Goal: Information Seeking & Learning: Learn about a topic

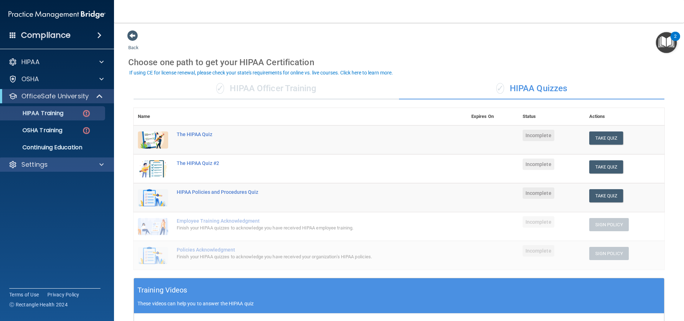
click at [63, 170] on div "Settings" at bounding box center [57, 165] width 114 height 14
click at [57, 169] on div "Settings" at bounding box center [47, 164] width 88 height 9
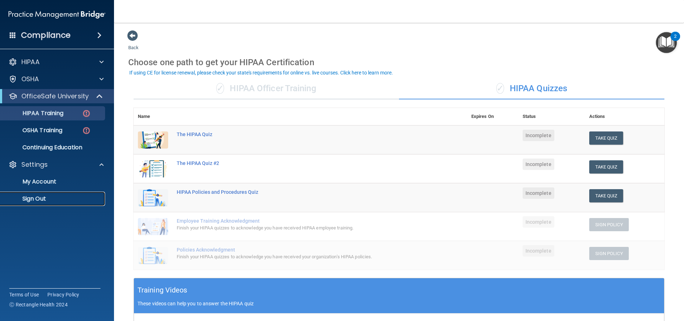
click at [38, 196] on p "Sign Out" at bounding box center [53, 198] width 97 height 7
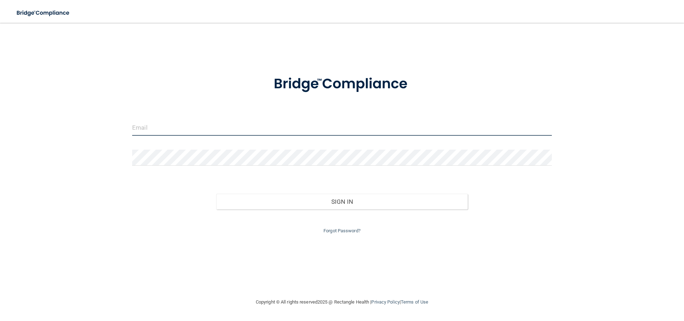
click at [163, 133] on input "email" at bounding box center [342, 128] width 420 height 16
click at [148, 125] on input "email" at bounding box center [342, 128] width 420 height 16
type input "[EMAIL_ADDRESS][DOMAIN_NAME]"
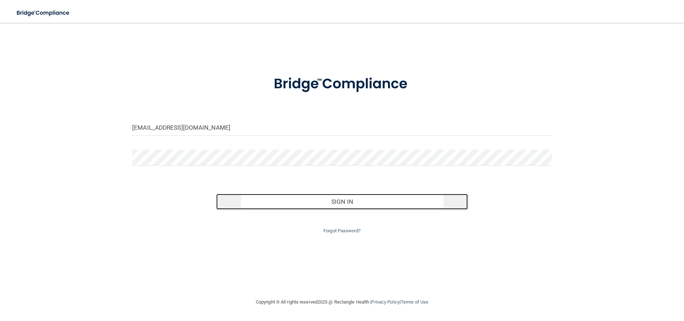
click at [338, 197] on button "Sign In" at bounding box center [342, 202] width 252 height 16
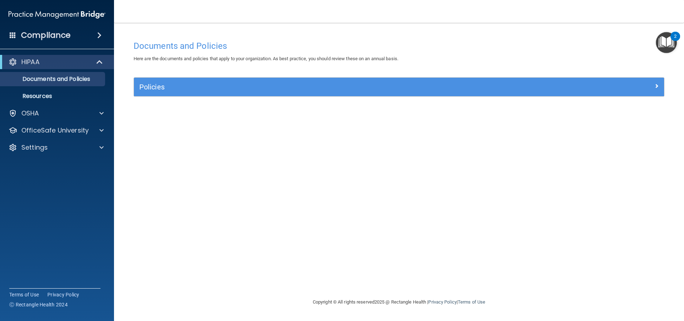
click at [498, 159] on div "Documents and Policies Here are the documents and policies that apply to your o…" at bounding box center [399, 167] width 542 height 261
click at [494, 125] on div "Documents and Policies Here are the documents and policies that apply to your o…" at bounding box center [399, 167] width 542 height 261
click at [62, 145] on div "Settings" at bounding box center [47, 147] width 88 height 9
click at [62, 135] on div "OfficeSafe University" at bounding box center [57, 130] width 114 height 14
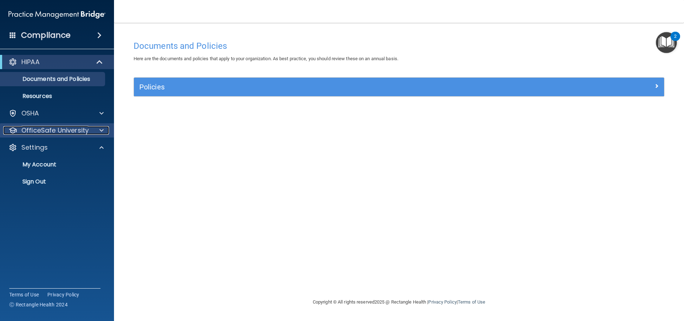
click at [100, 131] on span at bounding box center [101, 130] width 4 height 9
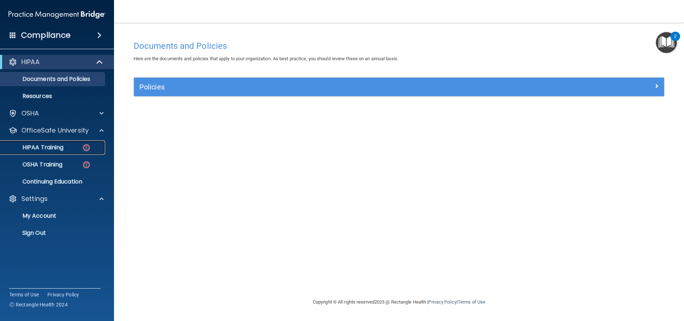
click at [63, 146] on p "HIPAA Training" at bounding box center [34, 147] width 59 height 7
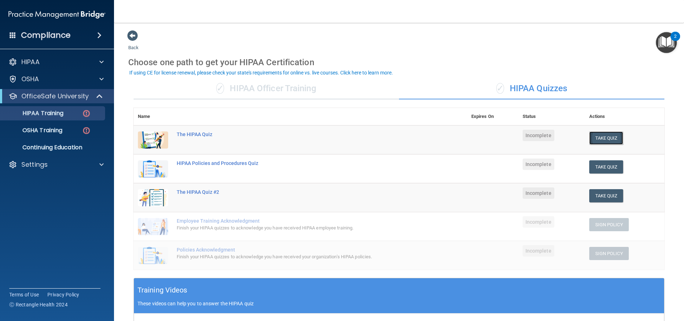
click at [595, 139] on button "Take Quiz" at bounding box center [607, 138] width 34 height 13
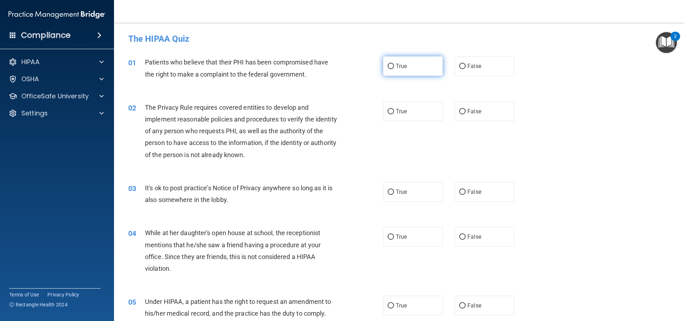
click at [386, 69] on label "True" at bounding box center [413, 66] width 60 height 20
click at [390, 66] on input "True" at bounding box center [391, 66] width 6 height 5
radio input "true"
click at [389, 112] on input "True" at bounding box center [391, 111] width 6 height 5
radio input "true"
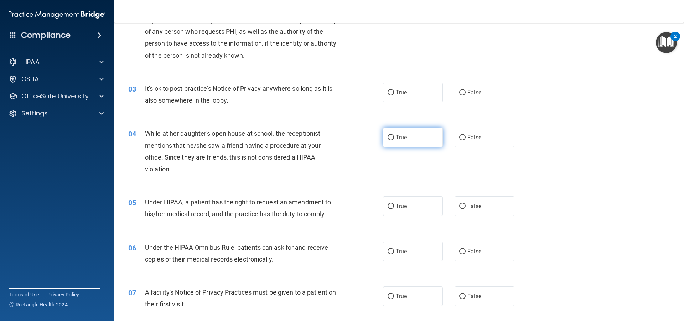
scroll to position [107, 0]
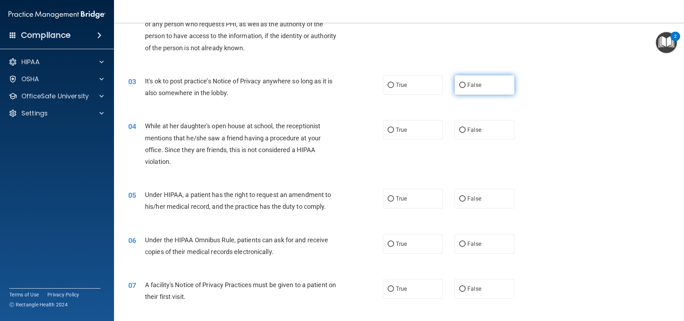
click at [455, 83] on label "False" at bounding box center [485, 85] width 60 height 20
click at [460, 83] on input "False" at bounding box center [463, 85] width 6 height 5
radio input "true"
click at [456, 128] on label "False" at bounding box center [485, 130] width 60 height 20
click at [460, 128] on input "False" at bounding box center [463, 130] width 6 height 5
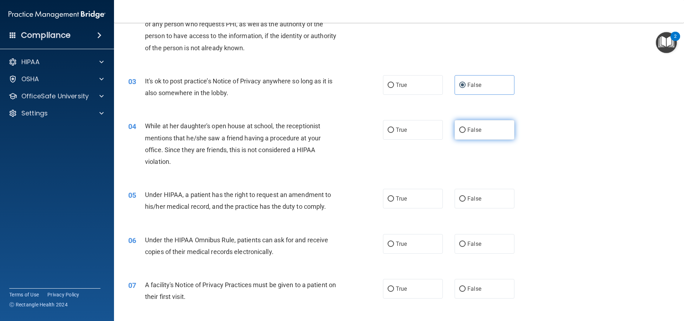
radio input "true"
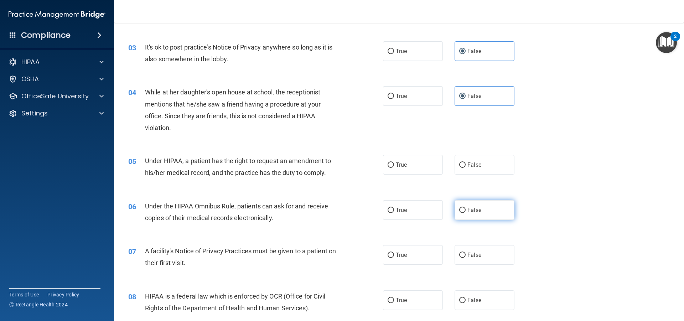
scroll to position [178, 0]
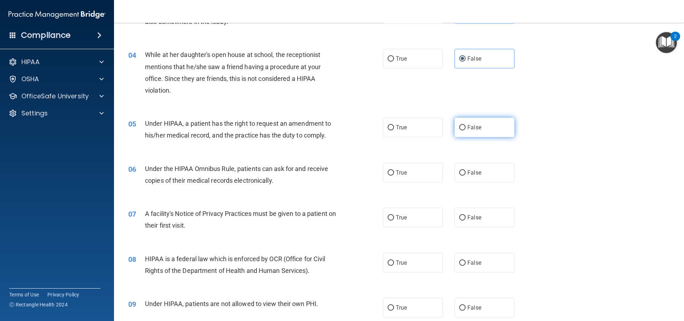
click at [461, 128] on input "False" at bounding box center [463, 127] width 6 height 5
radio input "true"
click at [390, 173] on input "True" at bounding box center [391, 172] width 6 height 5
radio input "true"
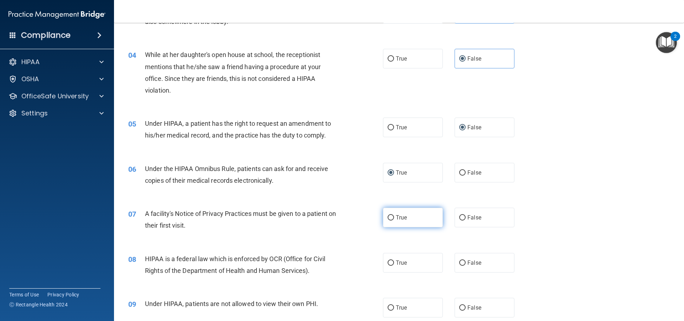
click at [389, 216] on input "True" at bounding box center [391, 217] width 6 height 5
radio input "true"
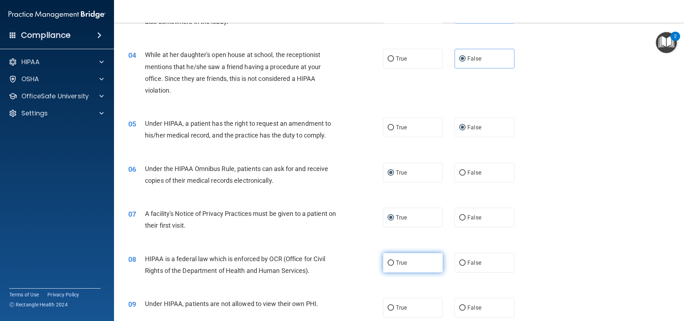
click at [384, 263] on label "True" at bounding box center [413, 263] width 60 height 20
click at [388, 263] on input "True" at bounding box center [391, 263] width 6 height 5
radio input "true"
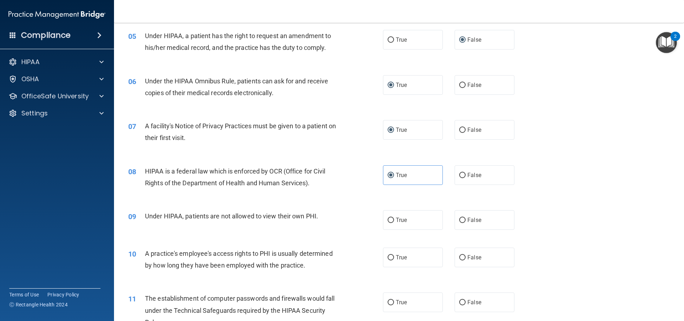
scroll to position [321, 0]
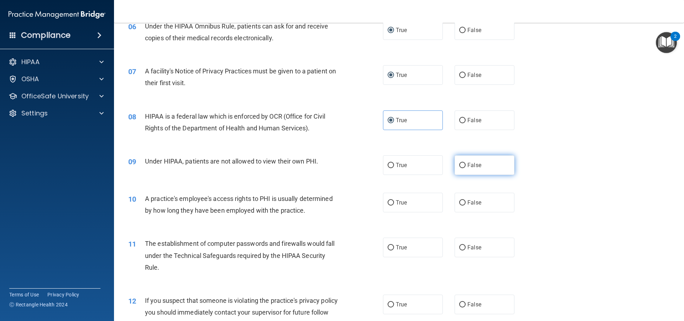
click at [460, 166] on input "False" at bounding box center [463, 165] width 6 height 5
radio input "true"
click at [460, 203] on input "False" at bounding box center [463, 202] width 6 height 5
radio input "true"
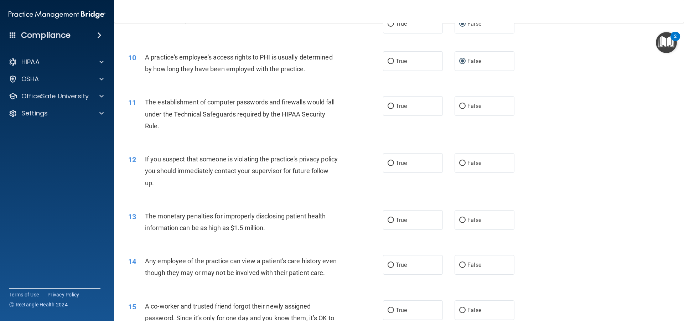
scroll to position [463, 0]
click at [390, 106] on input "True" at bounding box center [391, 105] width 6 height 5
radio input "true"
click at [390, 164] on input "True" at bounding box center [391, 162] width 6 height 5
radio input "true"
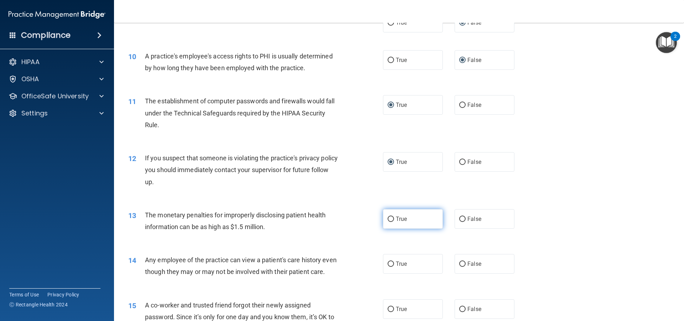
click at [391, 217] on input "True" at bounding box center [391, 219] width 6 height 5
radio input "true"
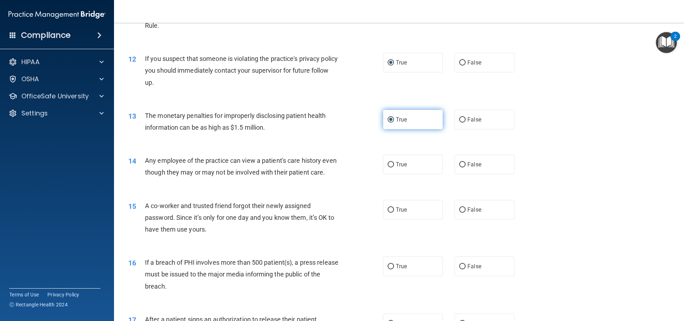
scroll to position [570, 0]
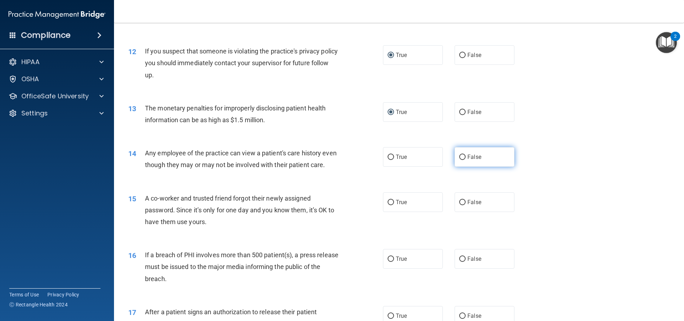
click at [461, 157] on input "False" at bounding box center [463, 157] width 6 height 5
radio input "true"
click at [457, 210] on label "False" at bounding box center [485, 203] width 60 height 20
click at [460, 205] on input "False" at bounding box center [463, 202] width 6 height 5
radio input "true"
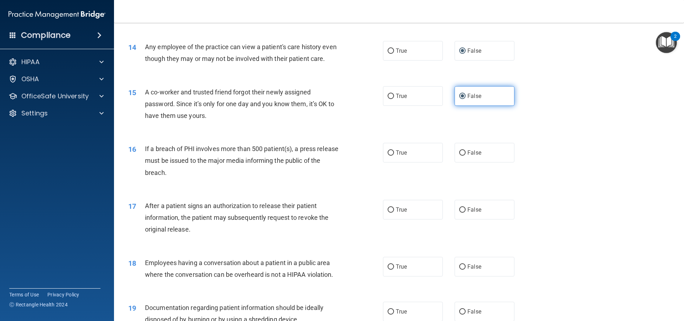
scroll to position [677, 0]
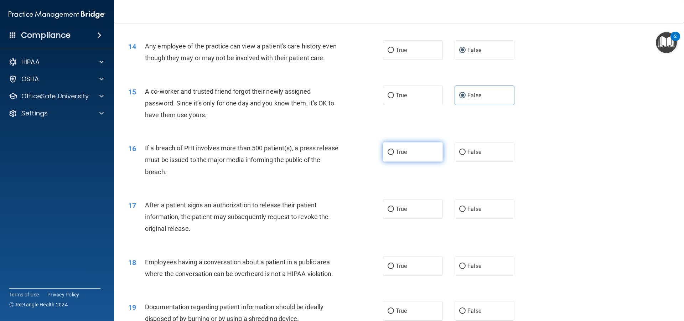
click at [388, 155] on input "True" at bounding box center [391, 152] width 6 height 5
radio input "true"
click at [392, 216] on label "True" at bounding box center [413, 209] width 60 height 20
click at [392, 212] on input "True" at bounding box center [391, 209] width 6 height 5
radio input "true"
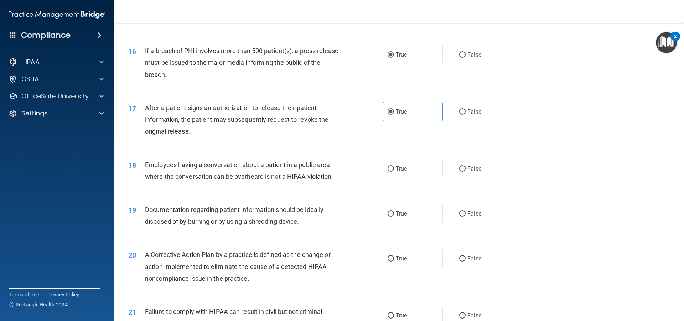
scroll to position [784, 0]
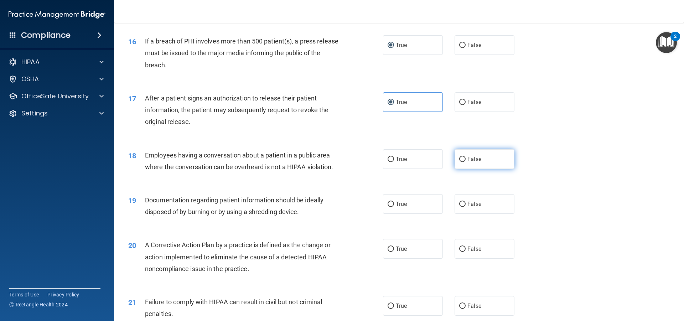
click at [463, 169] on label "False" at bounding box center [485, 159] width 60 height 20
click at [463, 162] on input "False" at bounding box center [463, 159] width 6 height 5
radio input "true"
click at [391, 214] on label "True" at bounding box center [413, 204] width 60 height 20
click at [391, 207] on input "True" at bounding box center [391, 204] width 6 height 5
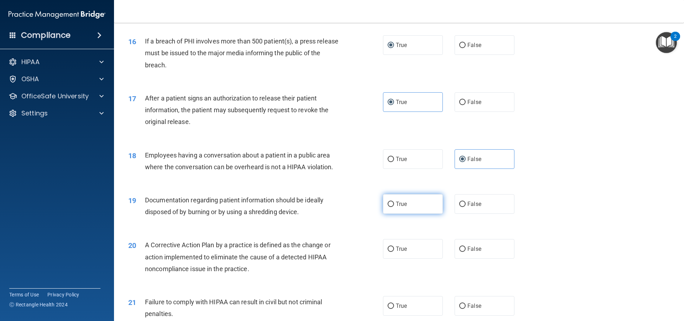
radio input "true"
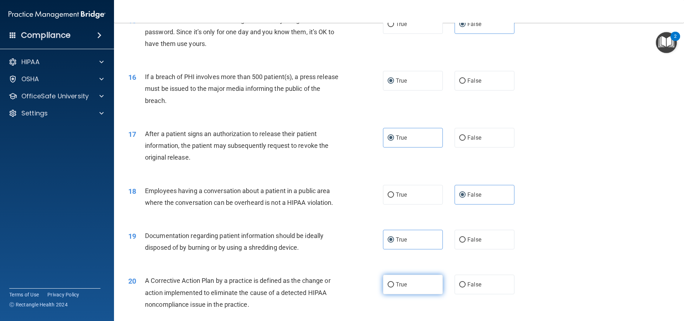
click at [397, 292] on label "True" at bounding box center [413, 285] width 60 height 20
click at [394, 288] on input "True" at bounding box center [391, 284] width 6 height 5
radio input "true"
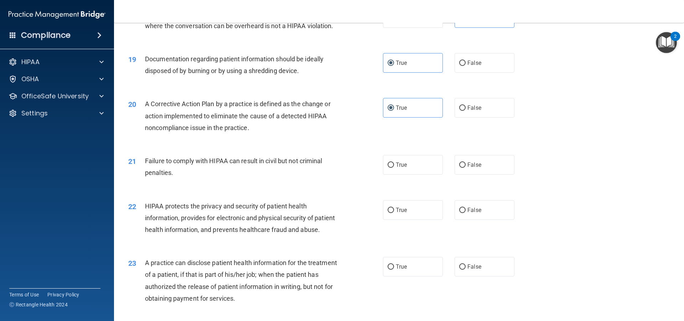
scroll to position [927, 0]
click at [460, 166] on input "False" at bounding box center [463, 163] width 6 height 5
radio input "true"
click at [407, 219] on label "True" at bounding box center [413, 209] width 60 height 20
click at [394, 212] on input "True" at bounding box center [391, 208] width 6 height 5
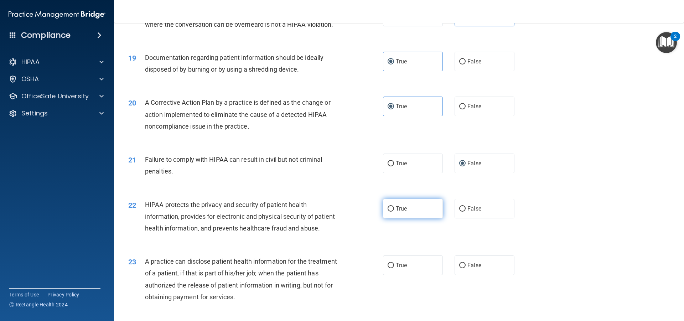
radio input "true"
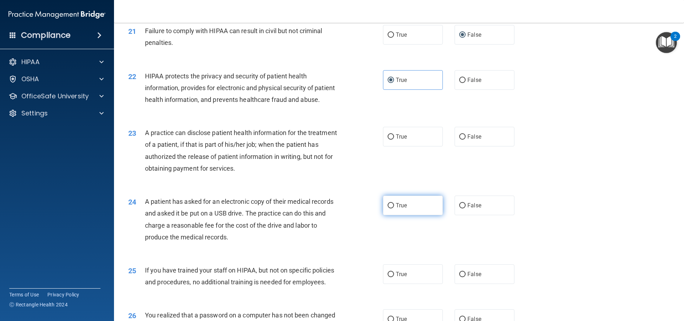
scroll to position [1070, 0]
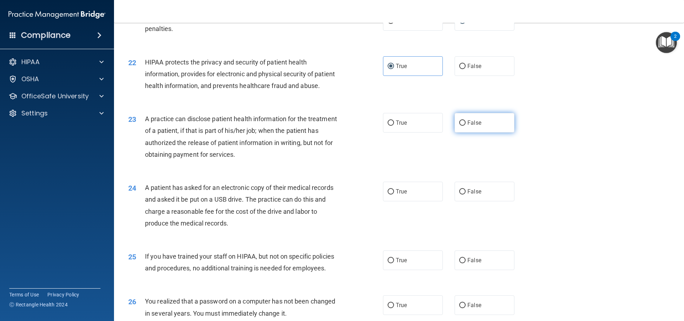
click at [471, 126] on span "False" at bounding box center [475, 122] width 14 height 7
click at [466, 126] on input "False" at bounding box center [463, 122] width 6 height 5
radio input "true"
click at [417, 201] on label "True" at bounding box center [413, 192] width 60 height 20
click at [394, 195] on input "True" at bounding box center [391, 191] width 6 height 5
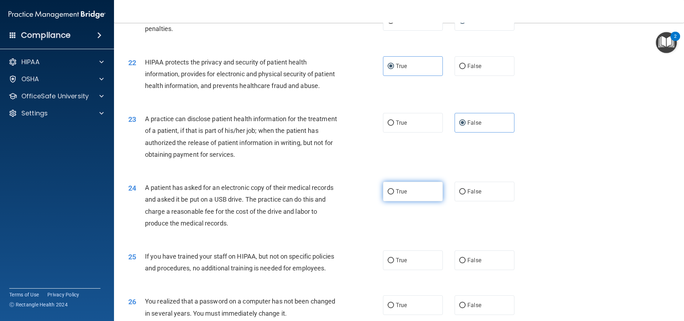
radio input "true"
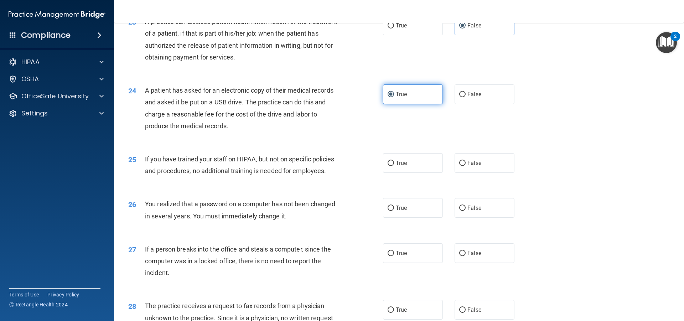
scroll to position [1176, 0]
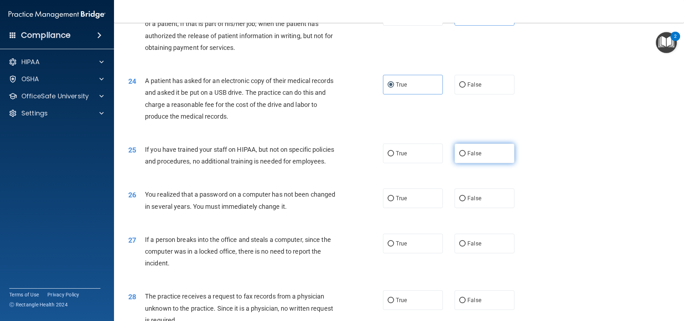
click at [468, 157] on span "False" at bounding box center [475, 153] width 14 height 7
click at [465, 157] on input "False" at bounding box center [463, 153] width 6 height 5
radio input "true"
click at [403, 202] on span "True" at bounding box center [401, 198] width 11 height 7
click at [394, 201] on input "True" at bounding box center [391, 198] width 6 height 5
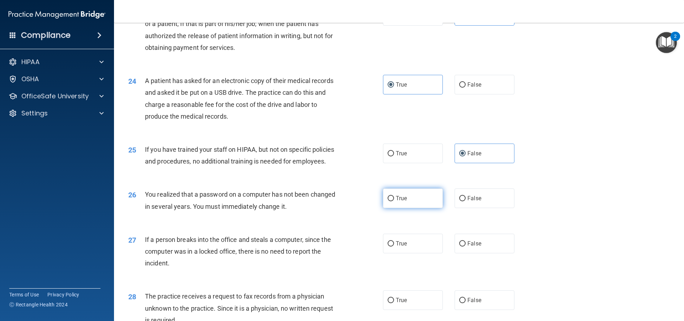
radio input "true"
click at [461, 253] on label "False" at bounding box center [485, 244] width 60 height 20
click at [461, 247] on input "False" at bounding box center [463, 243] width 6 height 5
radio input "true"
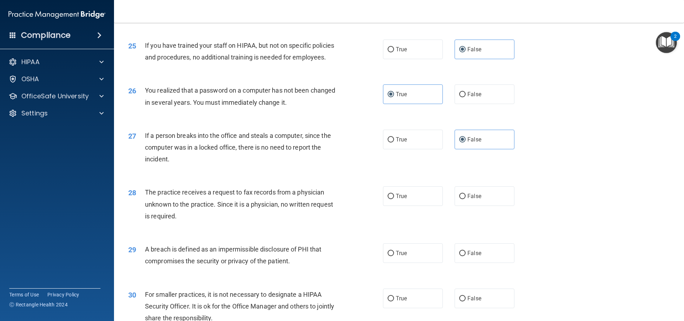
scroll to position [1355, 0]
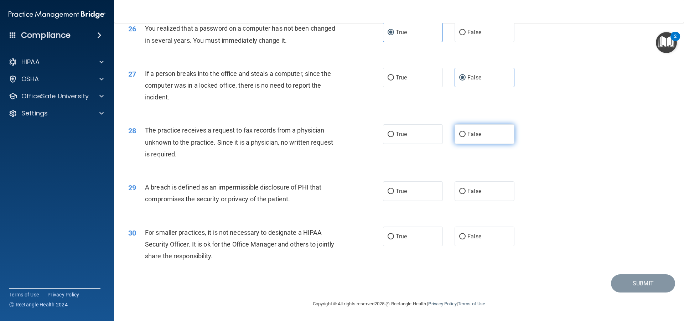
click at [469, 144] on label "False" at bounding box center [485, 134] width 60 height 20
click at [466, 137] on input "False" at bounding box center [463, 134] width 6 height 5
radio input "true"
click at [402, 195] on span "True" at bounding box center [401, 191] width 11 height 7
click at [394, 194] on input "True" at bounding box center [391, 191] width 6 height 5
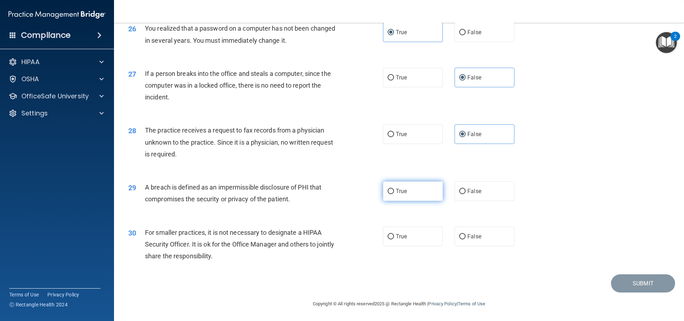
radio input "true"
click at [474, 240] on span "False" at bounding box center [475, 236] width 14 height 7
click at [466, 240] on input "False" at bounding box center [463, 236] width 6 height 5
radio input "true"
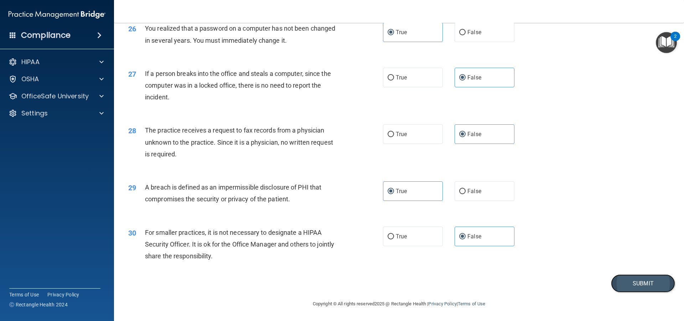
click at [625, 285] on button "Submit" at bounding box center [643, 284] width 64 height 18
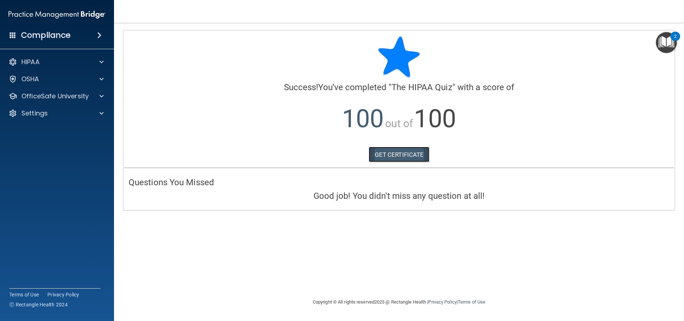
click at [404, 156] on link "GET CERTIFICATE" at bounding box center [399, 155] width 61 height 16
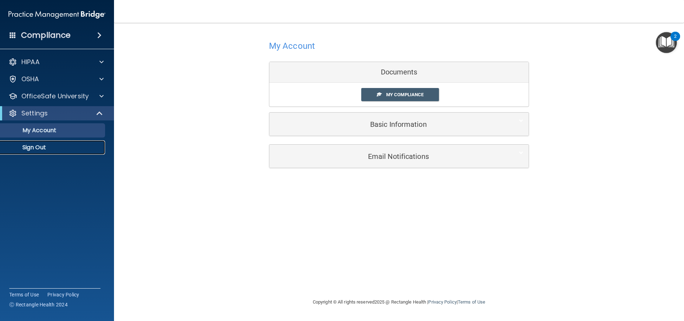
click at [46, 148] on p "Sign Out" at bounding box center [53, 147] width 97 height 7
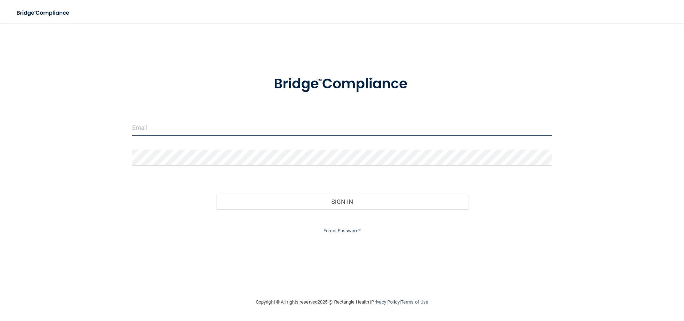
click at [161, 130] on input "email" at bounding box center [342, 128] width 420 height 16
type input "trisahart3@yahoo.com"
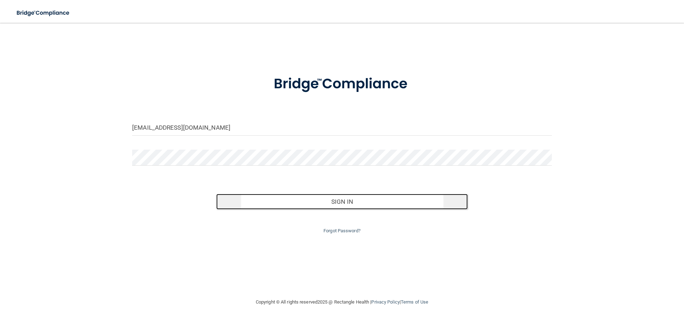
click at [320, 202] on button "Sign In" at bounding box center [342, 202] width 252 height 16
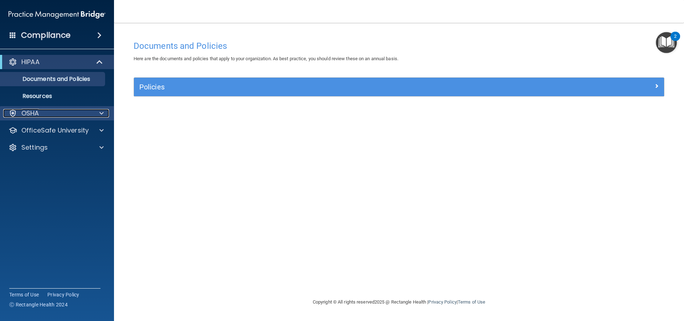
click at [99, 112] on span at bounding box center [101, 113] width 4 height 9
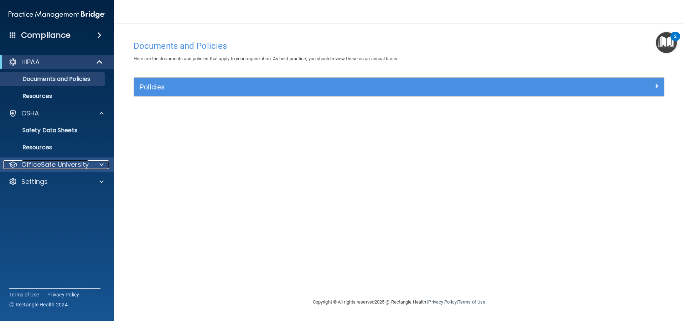
click at [97, 163] on div at bounding box center [101, 164] width 18 height 9
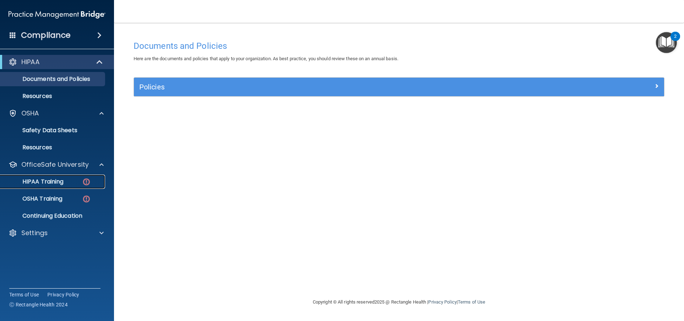
click at [68, 183] on div "HIPAA Training" at bounding box center [53, 181] width 97 height 7
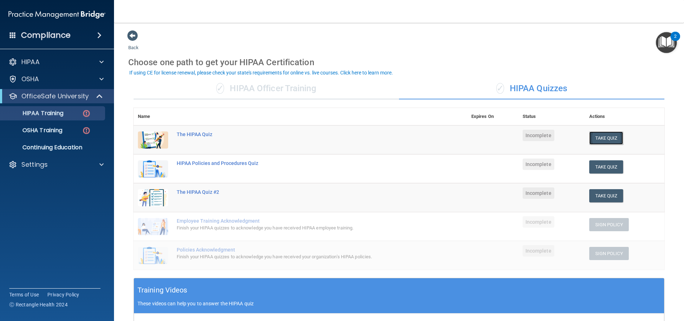
click at [602, 138] on button "Take Quiz" at bounding box center [607, 138] width 34 height 13
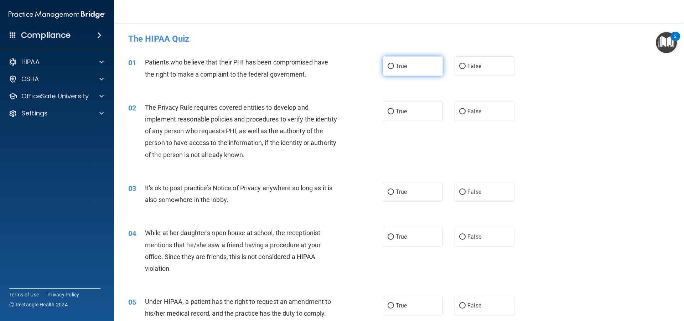
click at [432, 60] on label "True" at bounding box center [413, 66] width 60 height 20
click at [394, 64] on input "True" at bounding box center [391, 66] width 6 height 5
radio input "true"
click at [425, 112] on label "True" at bounding box center [413, 112] width 60 height 20
click at [394, 112] on input "True" at bounding box center [391, 111] width 6 height 5
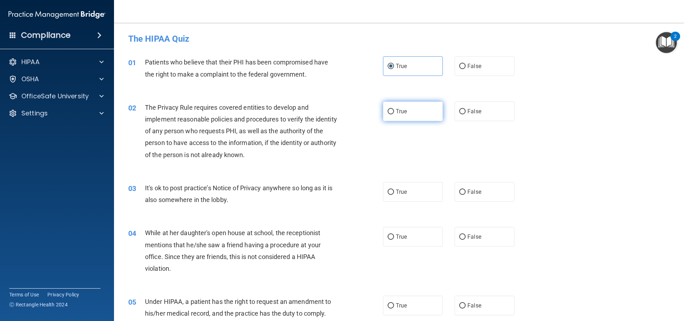
radio input "true"
click at [465, 186] on label "False" at bounding box center [485, 192] width 60 height 20
click at [465, 190] on input "False" at bounding box center [463, 192] width 6 height 5
radio input "true"
click at [479, 234] on label "False" at bounding box center [485, 237] width 60 height 20
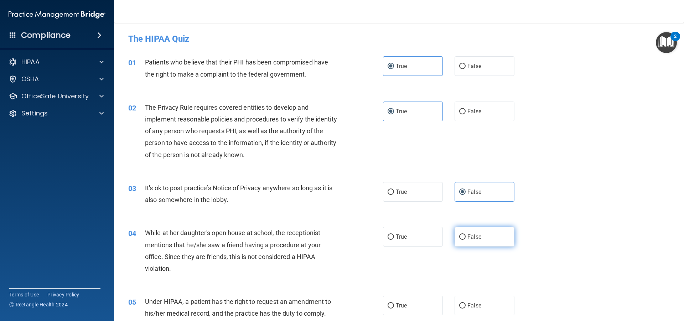
click at [466, 235] on input "False" at bounding box center [463, 237] width 6 height 5
radio input "true"
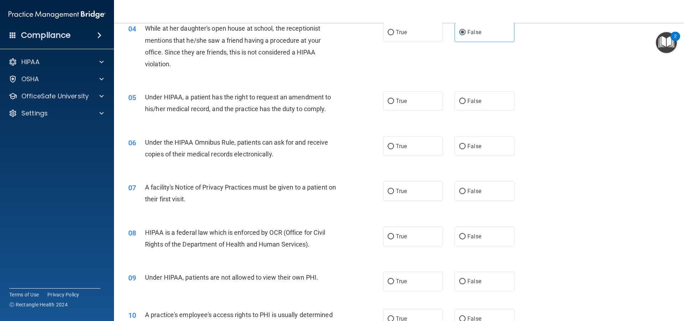
scroll to position [214, 0]
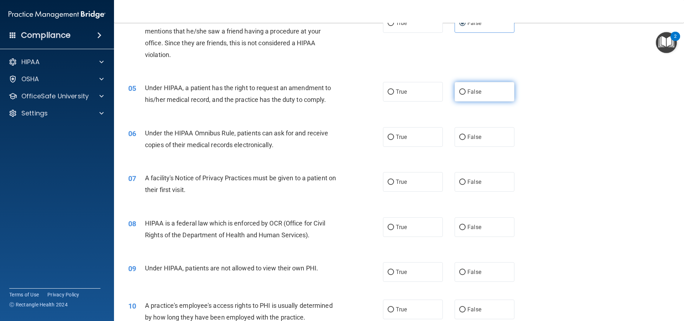
click at [483, 88] on label "False" at bounding box center [485, 92] width 60 height 20
click at [466, 89] on input "False" at bounding box center [463, 91] width 6 height 5
radio input "true"
click at [424, 134] on label "True" at bounding box center [413, 137] width 60 height 20
click at [394, 135] on input "True" at bounding box center [391, 137] width 6 height 5
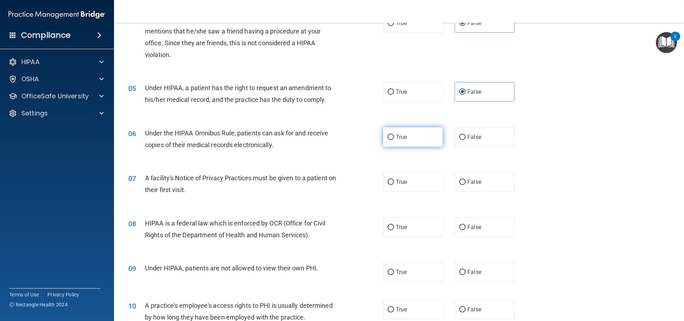
radio input "true"
click at [416, 182] on label "True" at bounding box center [413, 182] width 60 height 20
click at [394, 182] on input "True" at bounding box center [391, 182] width 6 height 5
radio input "true"
click at [465, 224] on label "False" at bounding box center [485, 227] width 60 height 20
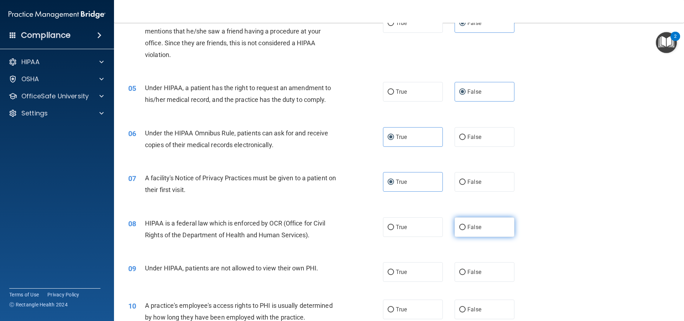
click at [465, 225] on input "False" at bounding box center [463, 227] width 6 height 5
radio input "true"
click at [472, 277] on label "False" at bounding box center [485, 272] width 60 height 20
click at [466, 275] on input "False" at bounding box center [463, 272] width 6 height 5
radio input "true"
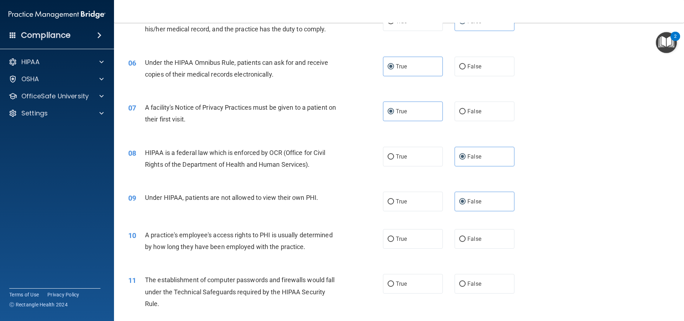
scroll to position [285, 0]
click at [426, 237] on label "True" at bounding box center [413, 239] width 60 height 20
click at [394, 237] on input "True" at bounding box center [391, 238] width 6 height 5
radio input "true"
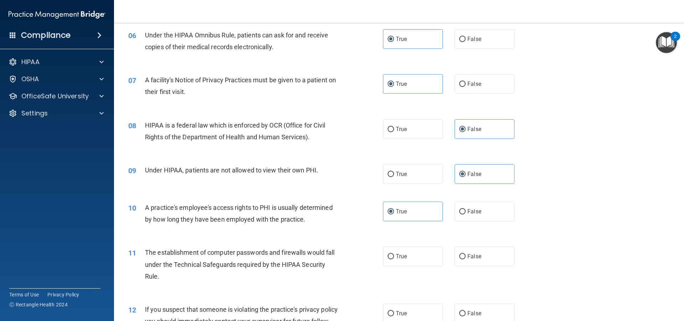
scroll to position [428, 0]
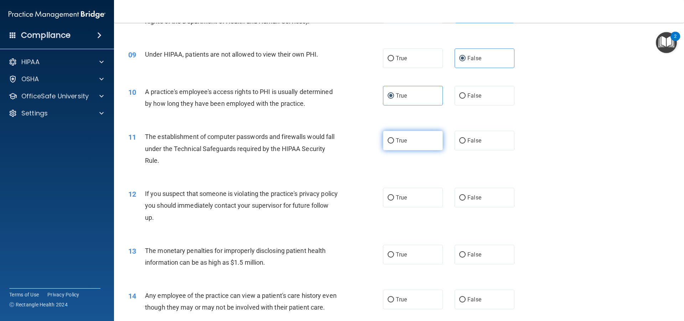
click at [409, 142] on label "True" at bounding box center [413, 141] width 60 height 20
click at [394, 142] on input "True" at bounding box center [391, 140] width 6 height 5
radio input "true"
click at [409, 193] on label "True" at bounding box center [413, 198] width 60 height 20
click at [394, 195] on input "True" at bounding box center [391, 197] width 6 height 5
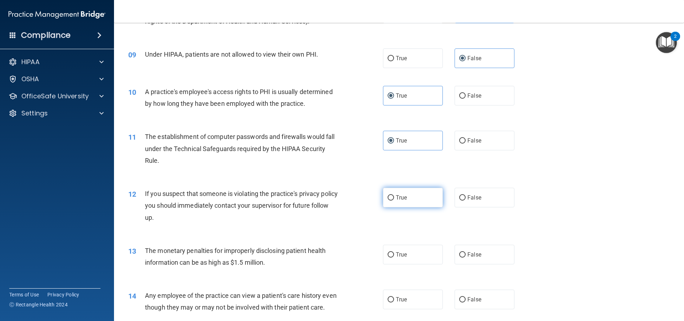
radio input "true"
click at [467, 249] on label "False" at bounding box center [485, 255] width 60 height 20
click at [466, 252] on input "False" at bounding box center [463, 254] width 6 height 5
radio input "true"
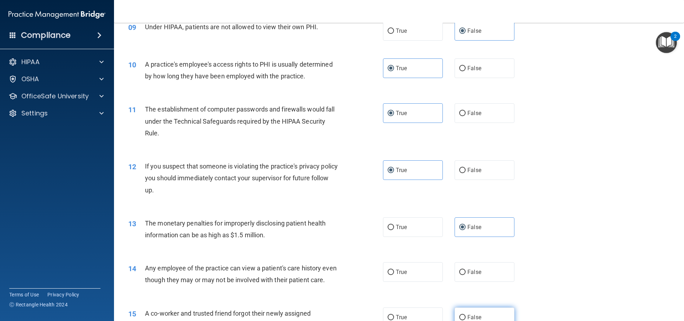
scroll to position [535, 0]
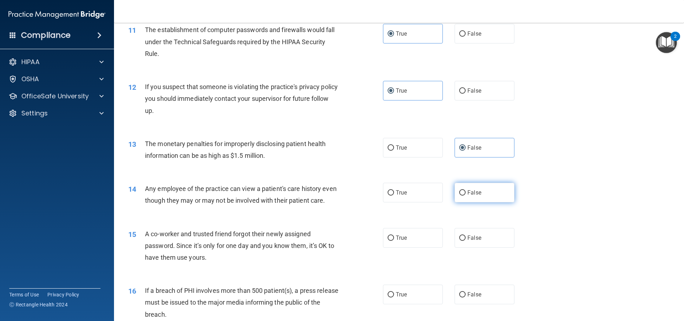
click at [472, 202] on label "False" at bounding box center [485, 193] width 60 height 20
click at [466, 196] on input "False" at bounding box center [463, 192] width 6 height 5
radio input "true"
click at [413, 248] on label "True" at bounding box center [413, 238] width 60 height 20
click at [394, 241] on input "True" at bounding box center [391, 238] width 6 height 5
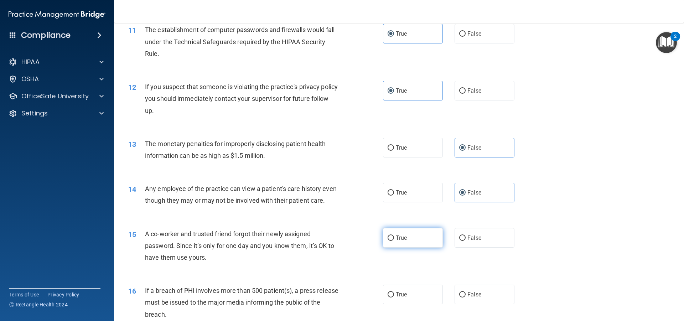
radio input "true"
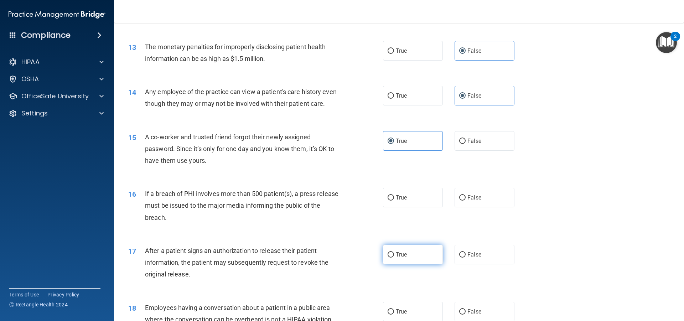
scroll to position [642, 0]
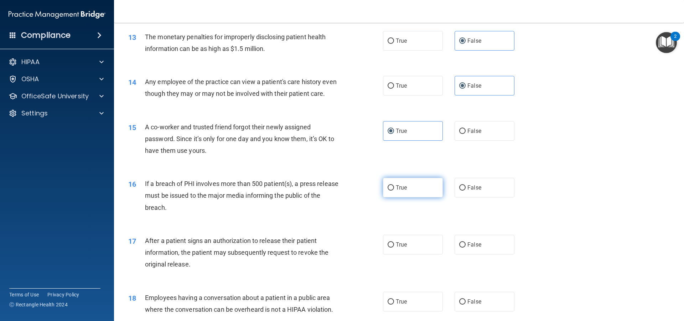
click at [408, 198] on label "True" at bounding box center [413, 188] width 60 height 20
click at [394, 191] on input "True" at bounding box center [391, 187] width 6 height 5
radio input "true"
click at [470, 251] on label "False" at bounding box center [485, 245] width 60 height 20
click at [466, 248] on input "False" at bounding box center [463, 244] width 6 height 5
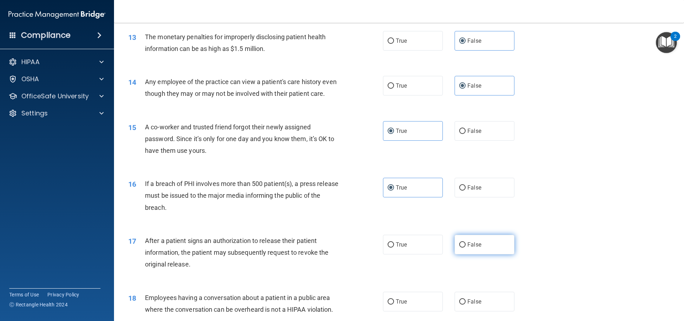
radio input "true"
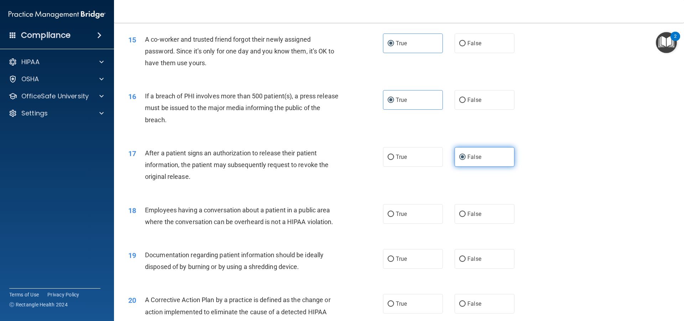
scroll to position [784, 0]
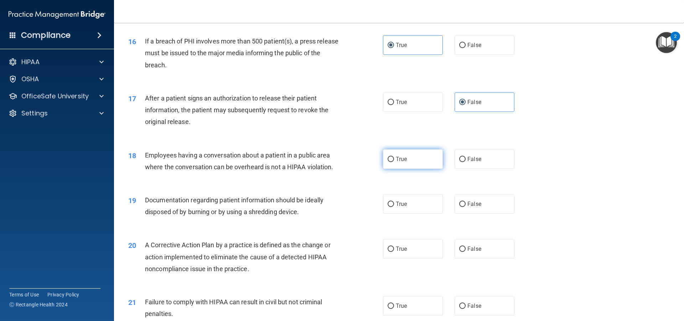
click at [399, 169] on label "True" at bounding box center [413, 159] width 60 height 20
click at [394, 162] on input "True" at bounding box center [391, 159] width 6 height 5
radio input "true"
click at [418, 214] on label "True" at bounding box center [413, 204] width 60 height 20
click at [394, 207] on input "True" at bounding box center [391, 204] width 6 height 5
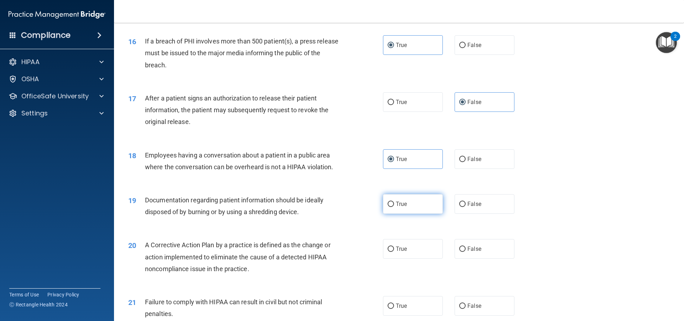
radio input "true"
click at [474, 257] on label "False" at bounding box center [485, 249] width 60 height 20
click at [466, 252] on input "False" at bounding box center [463, 249] width 6 height 5
radio input "true"
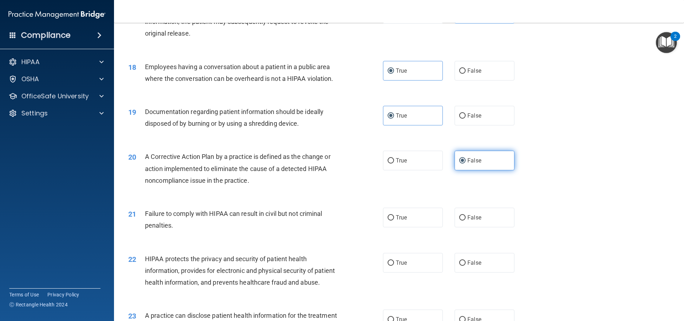
scroll to position [927, 0]
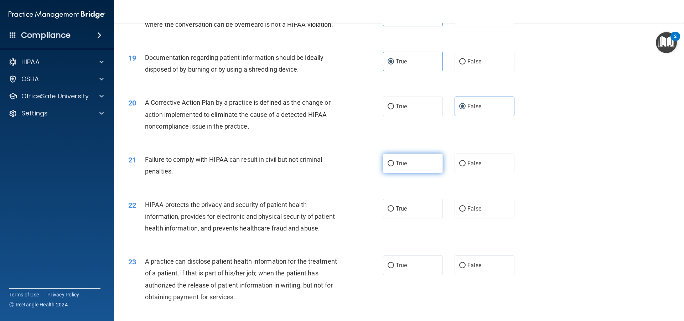
click at [404, 173] on label "True" at bounding box center [413, 164] width 60 height 20
click at [394, 166] on input "True" at bounding box center [391, 163] width 6 height 5
radio input "true"
click at [468, 212] on span "False" at bounding box center [475, 208] width 14 height 7
click at [465, 212] on input "False" at bounding box center [463, 208] width 6 height 5
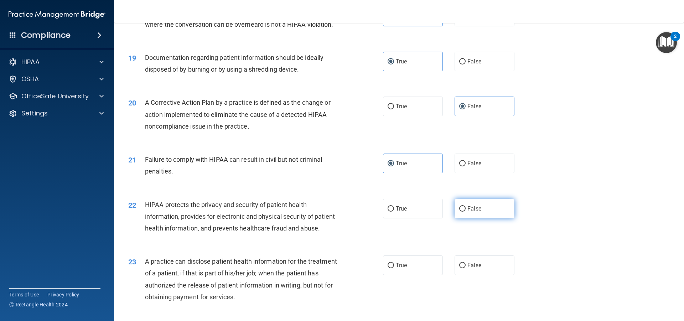
radio input "true"
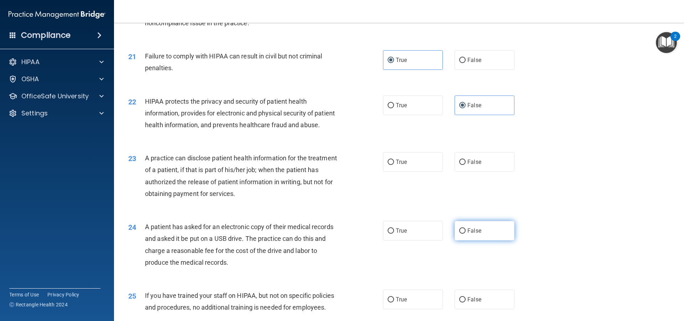
scroll to position [1070, 0]
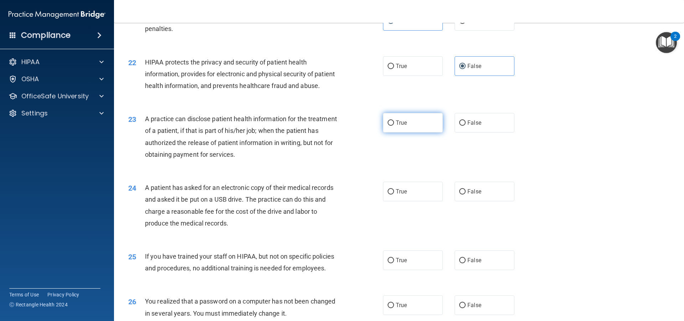
click at [409, 133] on label "True" at bounding box center [413, 123] width 60 height 20
click at [394, 126] on input "True" at bounding box center [391, 122] width 6 height 5
radio input "true"
click at [460, 195] on input "False" at bounding box center [463, 191] width 6 height 5
radio input "true"
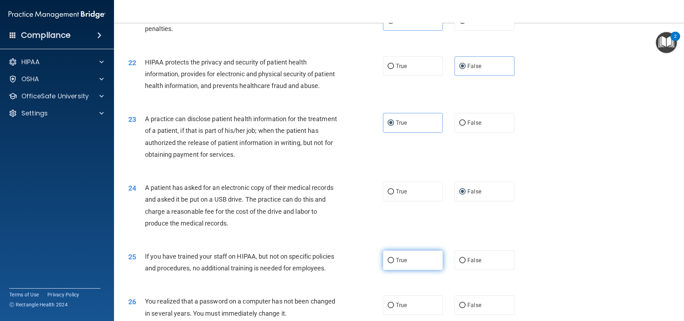
click at [420, 270] on label "True" at bounding box center [413, 261] width 60 height 20
click at [394, 263] on input "True" at bounding box center [391, 260] width 6 height 5
radio input "true"
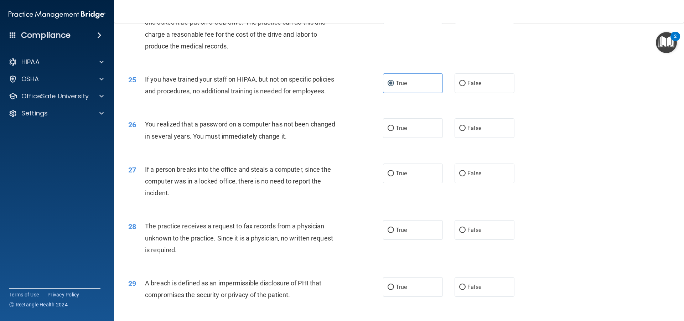
scroll to position [1248, 0]
click at [473, 137] on label "False" at bounding box center [485, 127] width 60 height 20
click at [466, 130] on input "False" at bounding box center [463, 127] width 6 height 5
radio input "true"
click at [407, 182] on label "True" at bounding box center [413, 173] width 60 height 20
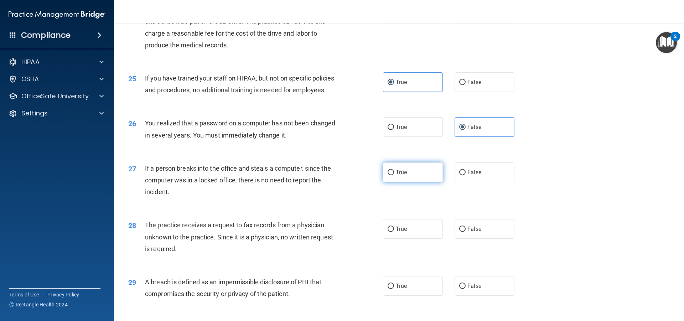
click at [394, 175] on input "True" at bounding box center [391, 172] width 6 height 5
radio input "true"
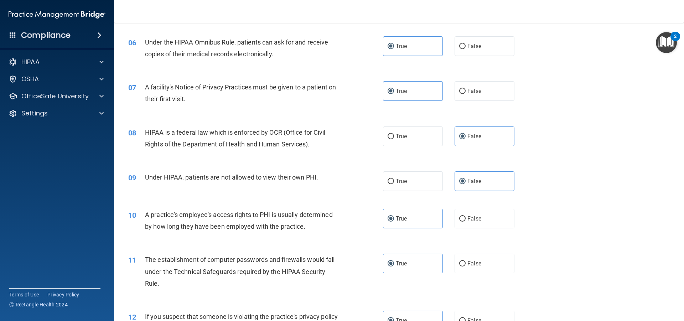
scroll to position [321, 0]
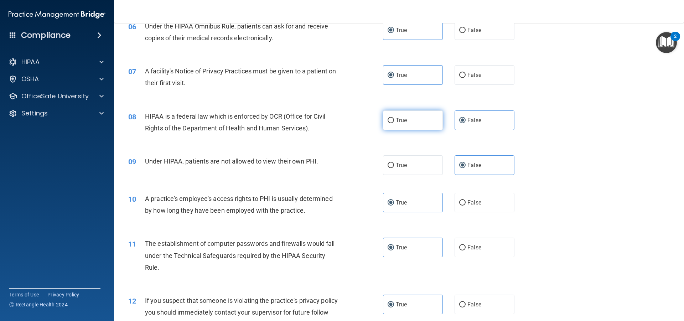
click at [407, 121] on label "True" at bounding box center [413, 121] width 60 height 20
click at [394, 121] on input "True" at bounding box center [391, 120] width 6 height 5
radio input "true"
radio input "false"
click at [460, 204] on input "False" at bounding box center [463, 202] width 6 height 5
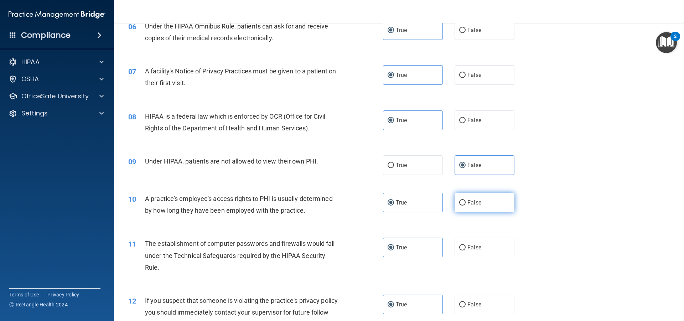
radio input "true"
radio input "false"
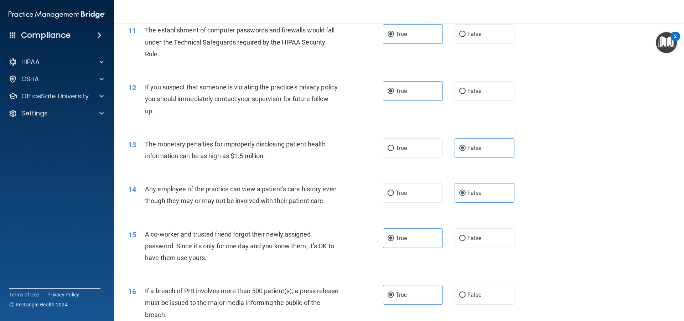
scroll to position [535, 0]
click at [400, 148] on span "True" at bounding box center [401, 147] width 11 height 7
click at [394, 148] on input "True" at bounding box center [391, 147] width 6 height 5
radio input "true"
radio input "false"
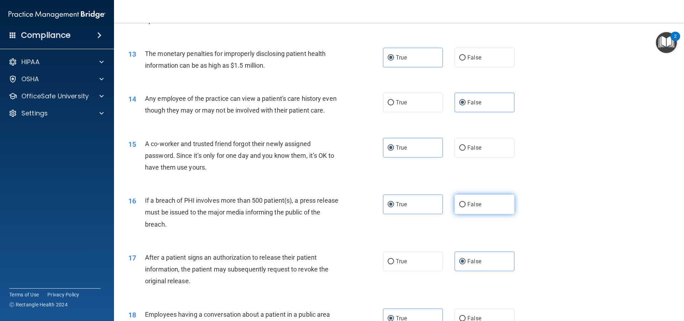
scroll to position [642, 0]
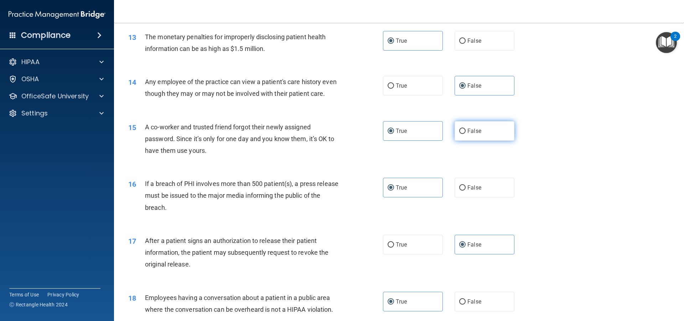
click at [462, 134] on input "False" at bounding box center [463, 131] width 6 height 5
radio input "true"
radio input "false"
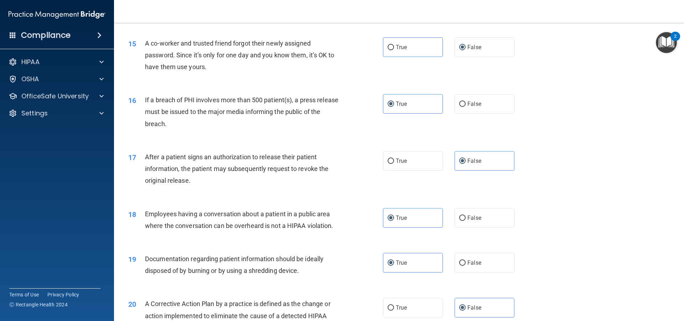
scroll to position [784, 0]
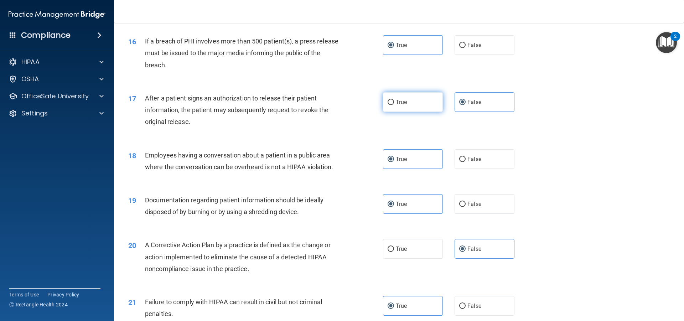
click at [410, 112] on label "True" at bounding box center [413, 102] width 60 height 20
click at [394, 105] on input "True" at bounding box center [391, 102] width 6 height 5
radio input "true"
radio input "false"
click at [463, 169] on label "False" at bounding box center [485, 159] width 60 height 20
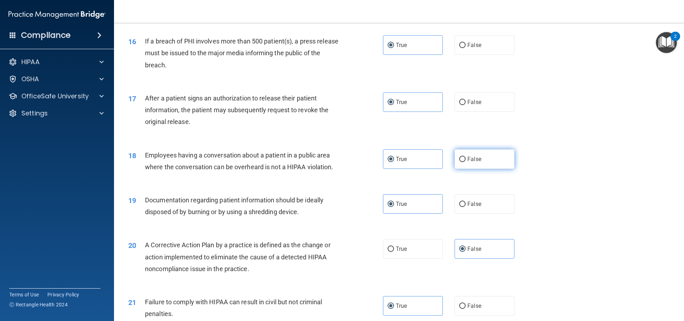
click at [463, 162] on input "False" at bounding box center [463, 159] width 6 height 5
radio input "true"
radio input "false"
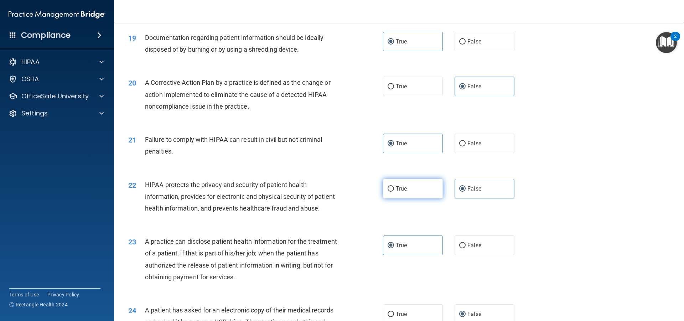
scroll to position [963, 0]
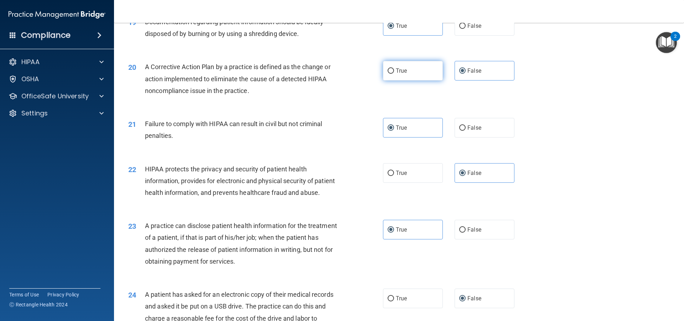
click at [402, 74] on span "True" at bounding box center [401, 70] width 11 height 7
click at [394, 74] on input "True" at bounding box center [391, 70] width 6 height 5
radio input "true"
radio input "false"
click at [464, 138] on label "False" at bounding box center [485, 128] width 60 height 20
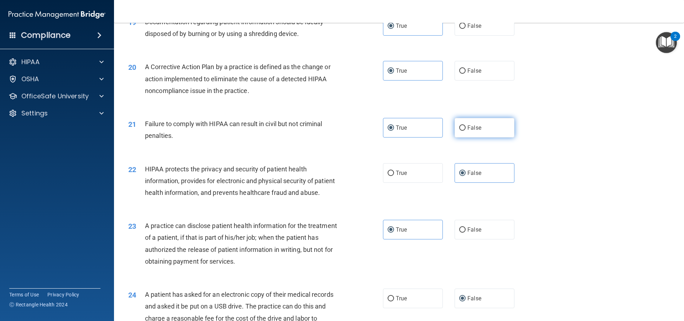
click at [464, 131] on input "False" at bounding box center [463, 127] width 6 height 5
radio input "true"
radio input "false"
click at [424, 183] on label "True" at bounding box center [413, 173] width 60 height 20
click at [394, 176] on input "True" at bounding box center [391, 173] width 6 height 5
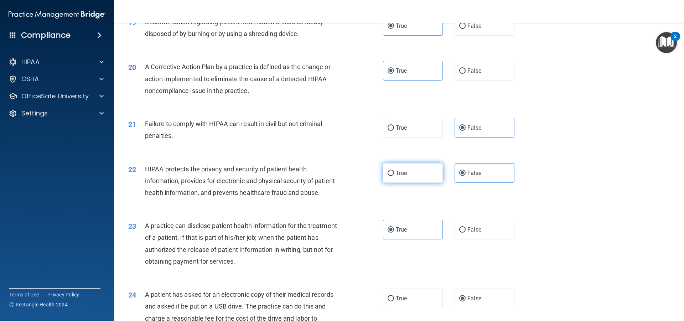
radio input "true"
radio input "false"
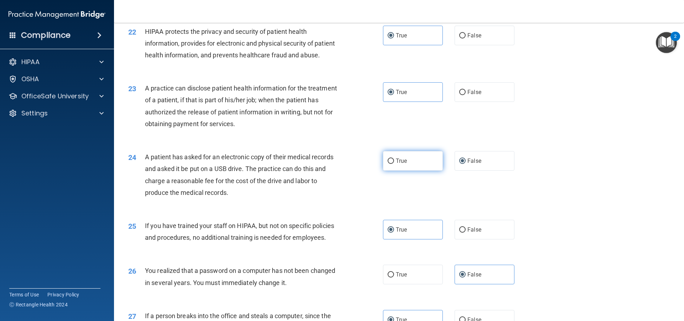
scroll to position [1105, 0]
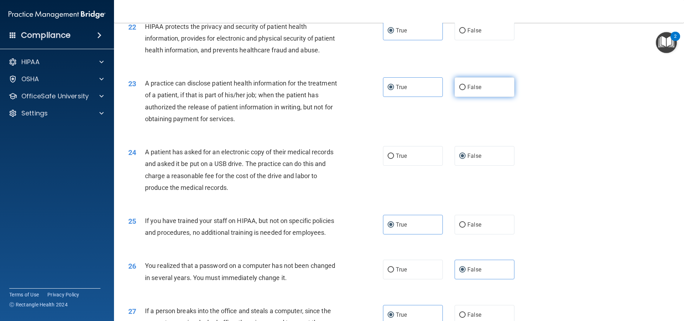
click at [468, 91] on span "False" at bounding box center [475, 87] width 14 height 7
click at [465, 90] on input "False" at bounding box center [463, 87] width 6 height 5
radio input "true"
radio input "false"
click at [421, 166] on label "True" at bounding box center [413, 156] width 60 height 20
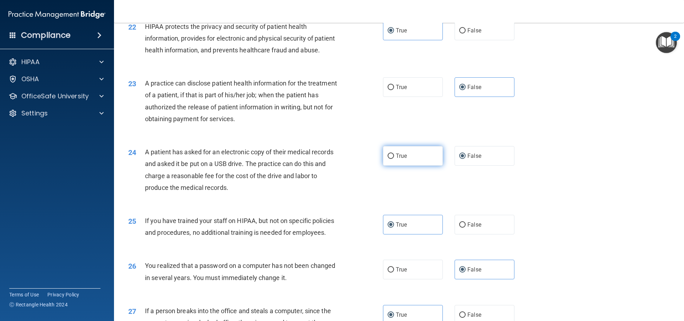
click at [394, 159] on input "True" at bounding box center [391, 156] width 6 height 5
radio input "true"
radio input "false"
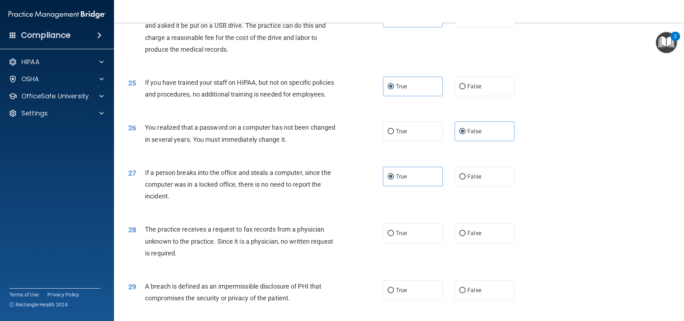
scroll to position [1248, 0]
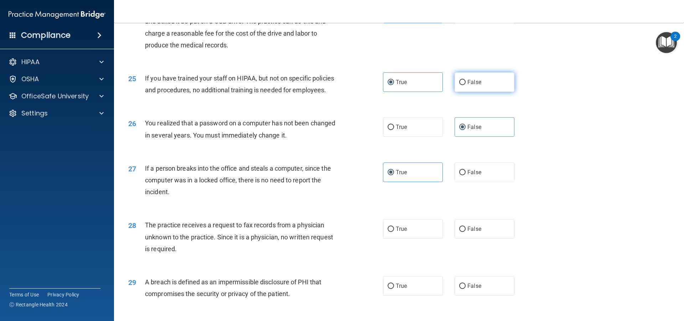
click at [462, 85] on input "False" at bounding box center [463, 82] width 6 height 5
radio input "true"
radio input "false"
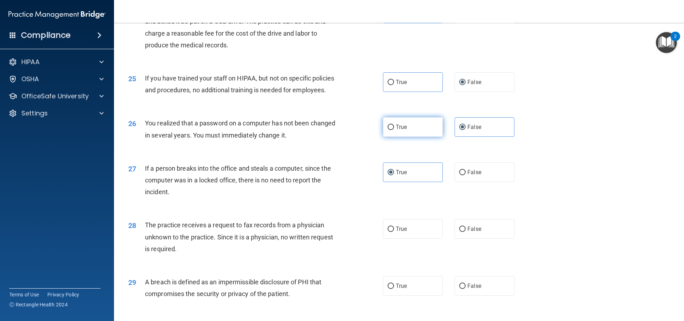
click at [414, 137] on label "True" at bounding box center [413, 127] width 60 height 20
click at [394, 130] on input "True" at bounding box center [391, 127] width 6 height 5
radio input "true"
radio input "false"
click at [468, 176] on span "False" at bounding box center [475, 172] width 14 height 7
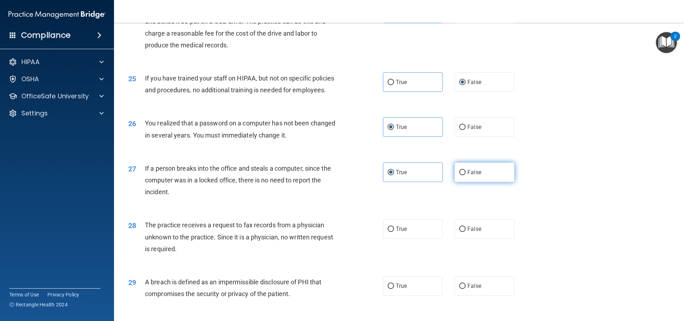
click at [466, 175] on input "False" at bounding box center [463, 172] width 6 height 5
radio input "true"
radio input "false"
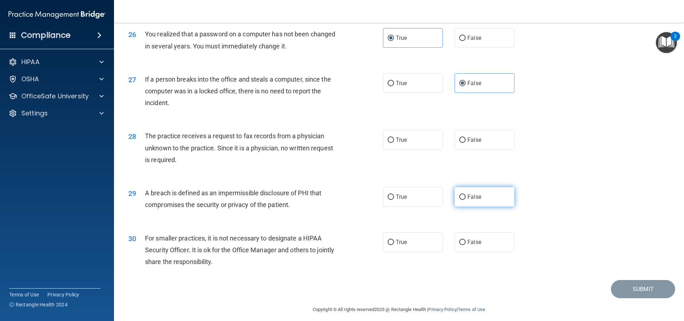
scroll to position [1366, 0]
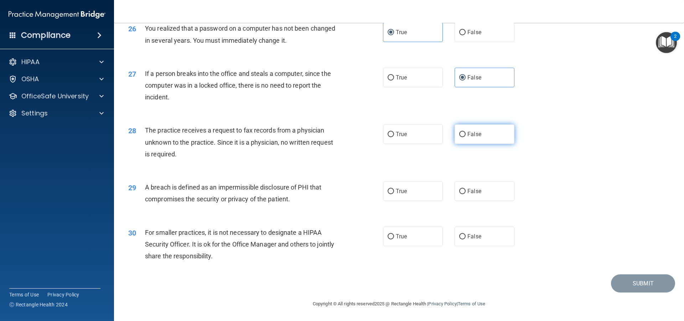
click at [462, 132] on label "False" at bounding box center [485, 134] width 60 height 20
click at [462, 132] on input "False" at bounding box center [463, 134] width 6 height 5
radio input "true"
click at [405, 195] on label "True" at bounding box center [413, 191] width 60 height 20
click at [394, 194] on input "True" at bounding box center [391, 191] width 6 height 5
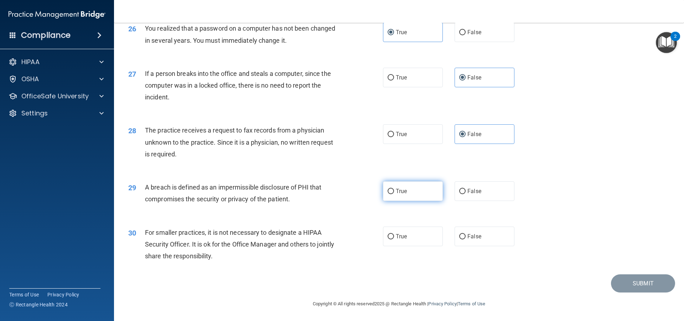
radio input "true"
click at [461, 236] on input "False" at bounding box center [463, 236] width 6 height 5
radio input "true"
click at [640, 284] on button "Submit" at bounding box center [643, 284] width 64 height 18
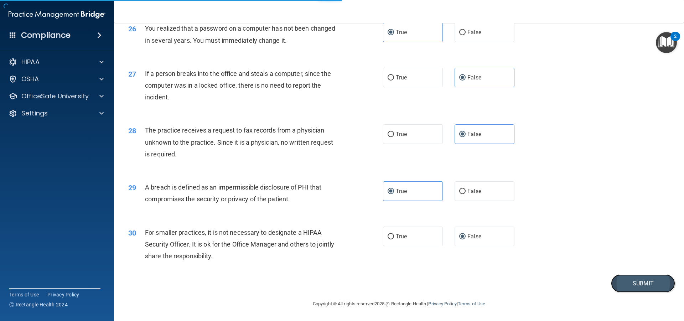
click at [633, 281] on button "Submit" at bounding box center [643, 284] width 64 height 18
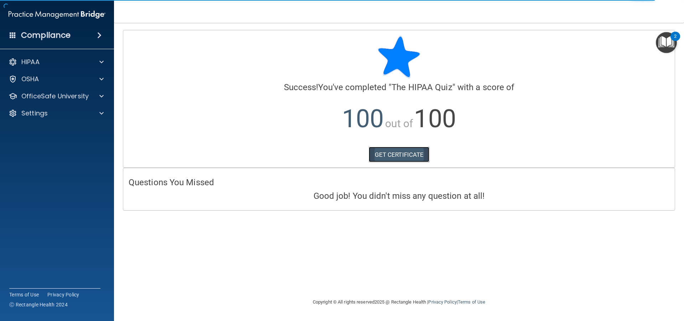
click at [387, 150] on link "GET CERTIFICATE" at bounding box center [399, 155] width 61 height 16
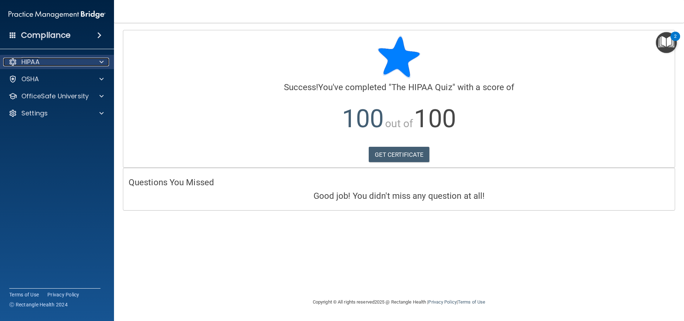
click at [61, 62] on div "HIPAA" at bounding box center [47, 62] width 88 height 9
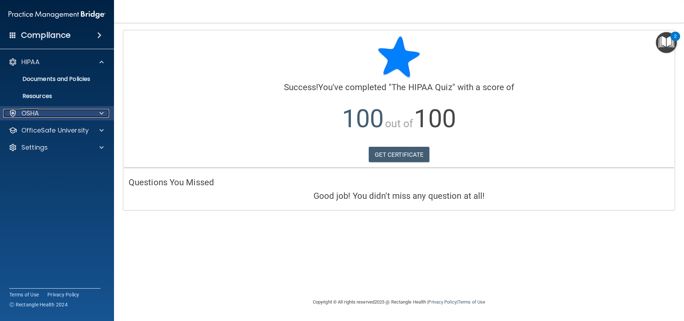
click at [60, 110] on div "OSHA" at bounding box center [47, 113] width 88 height 9
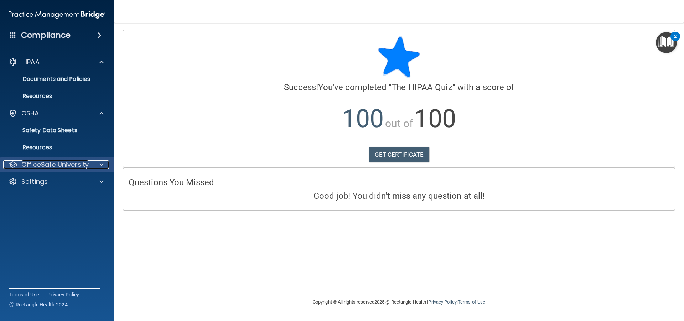
click at [77, 163] on p "OfficeSafe University" at bounding box center [54, 164] width 67 height 9
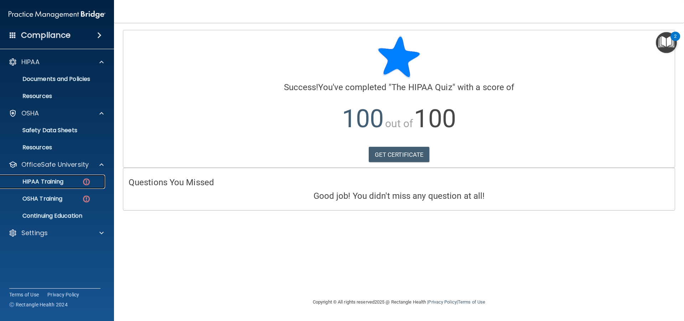
click at [75, 186] on link "HIPAA Training" at bounding box center [49, 182] width 112 height 14
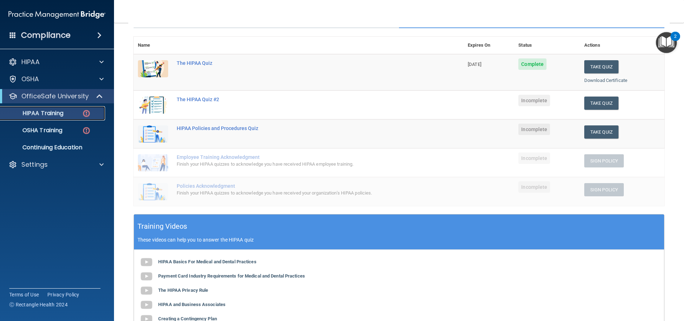
scroll to position [107, 0]
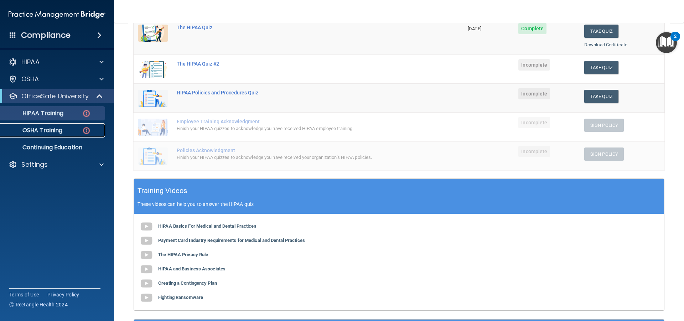
click at [56, 133] on p "OSHA Training" at bounding box center [34, 130] width 58 height 7
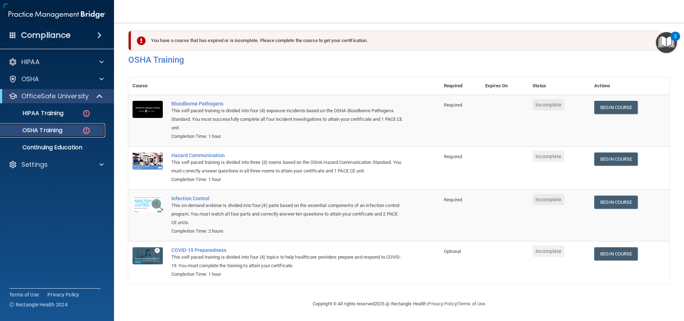
scroll to position [15, 0]
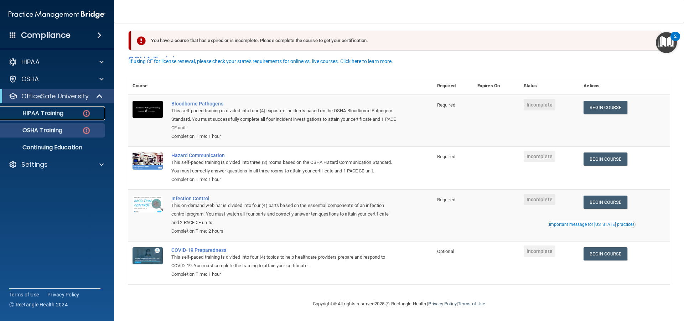
click at [73, 115] on div "HIPAA Training" at bounding box center [53, 113] width 97 height 7
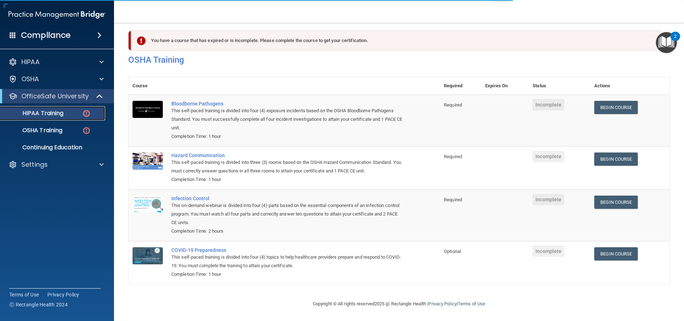
scroll to position [186, 0]
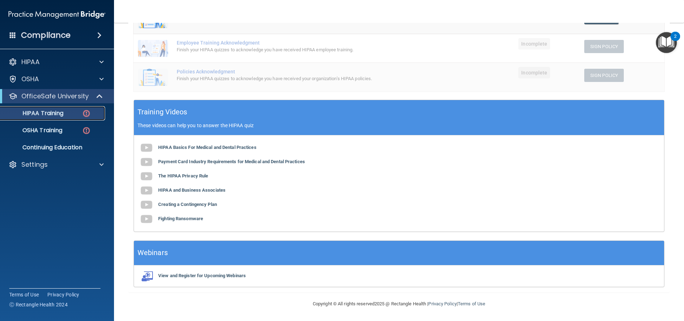
click at [55, 114] on p "HIPAA Training" at bounding box center [34, 113] width 59 height 7
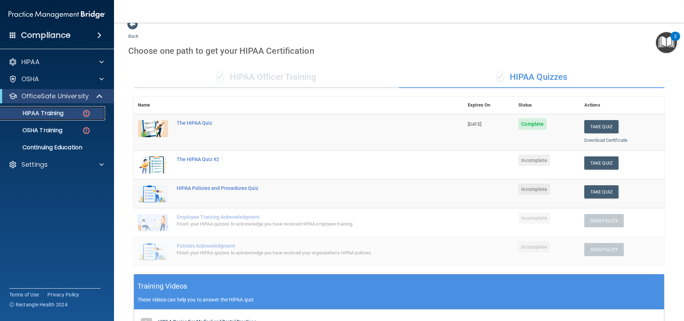
scroll to position [0, 0]
